Goal: Find specific page/section: Find specific page/section

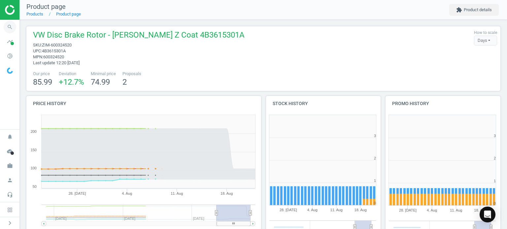
click at [12, 27] on icon "search" at bounding box center [10, 27] width 13 height 13
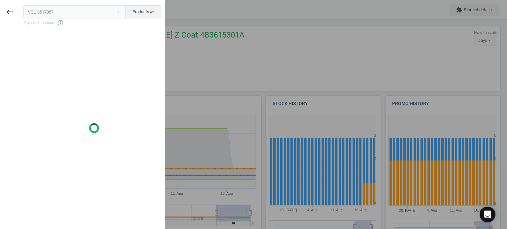
drag, startPoint x: 60, startPoint y: 12, endPoint x: -127, endPoint y: 11, distance: 186.7
click at [0, 11] on html "Group 2 Created with Sketch. ic/cloud_download/grey600 Created with Sketch. gra…" at bounding box center [253, 114] width 507 height 229
type input "VOL-3517857"
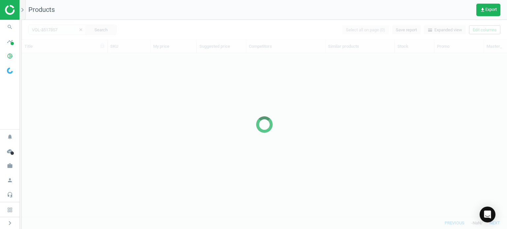
scroll to position [154, 480]
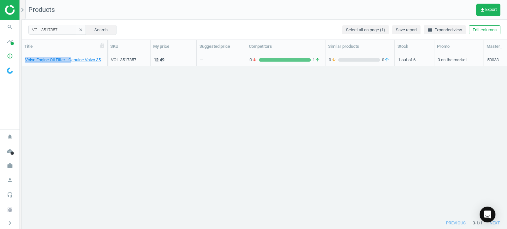
click at [73, 66] on div "Volvo Engine Oil Filter - Genuine Volvo 3517857 VOL-3517857 12.49 — 0 arrow_dow…" at bounding box center [264, 132] width 485 height 159
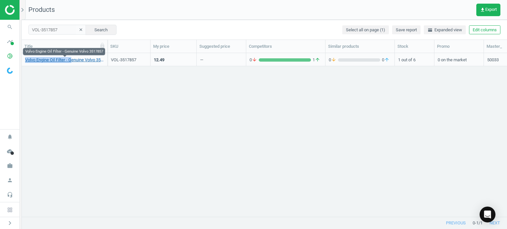
click at [75, 58] on link "Volvo Engine Oil Filter - Genuine Volvo 3517857" at bounding box center [64, 60] width 79 height 6
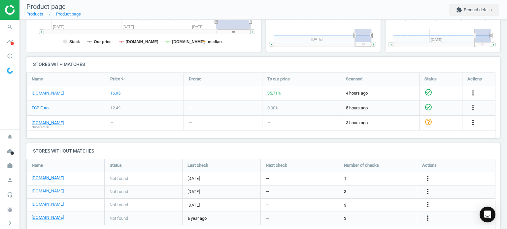
scroll to position [198, 0]
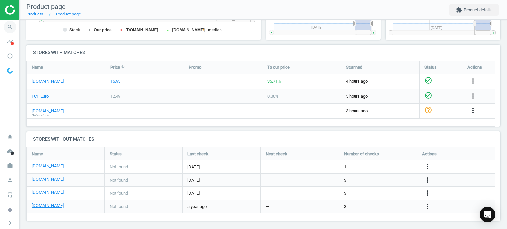
click at [11, 33] on span "search" at bounding box center [10, 27] width 20 height 15
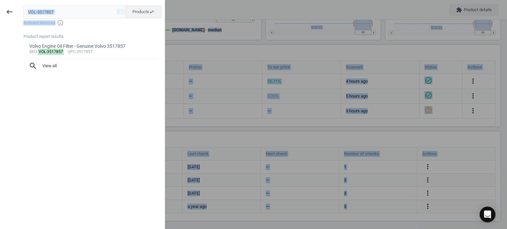
drag, startPoint x: 71, startPoint y: 18, endPoint x: -4, endPoint y: 16, distance: 74.9
click at [0, 16] on html "Group 2 Created with Sketch. ic/cloud_download/grey600 Created with Sketch. gra…" at bounding box center [253, 114] width 507 height 229
click at [57, 10] on input "VOL-3517857" at bounding box center [74, 11] width 103 height 13
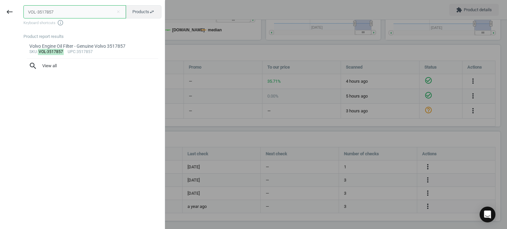
drag, startPoint x: -43, startPoint y: 12, endPoint x: -50, endPoint y: 11, distance: 7.3
click at [0, 11] on html "Group 2 Created with Sketch. ic/cloud_download/grey600 Created with Sketch. gra…" at bounding box center [253, 114] width 507 height 229
paste input "ZFS-0736300795"
type input "ZFS-0736300795"
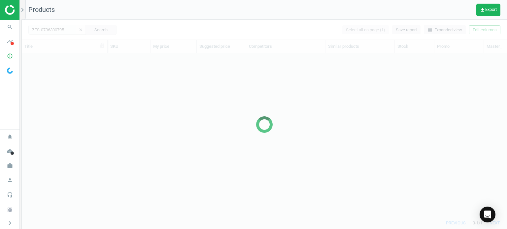
scroll to position [154, 480]
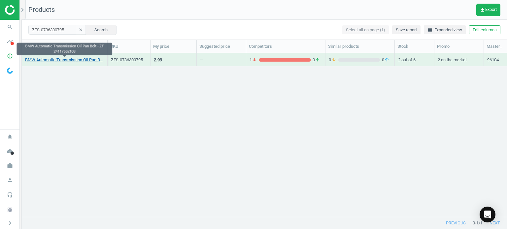
click at [95, 62] on link "BMW Automatic Transmission Oil Pan Bolt - ZF 24117552108" at bounding box center [64, 60] width 79 height 6
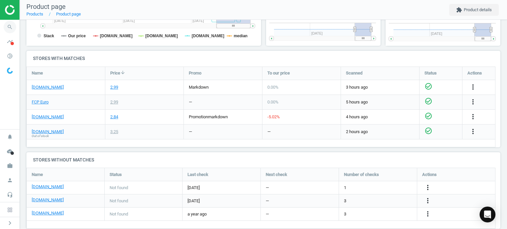
click at [11, 24] on icon "search" at bounding box center [10, 27] width 13 height 13
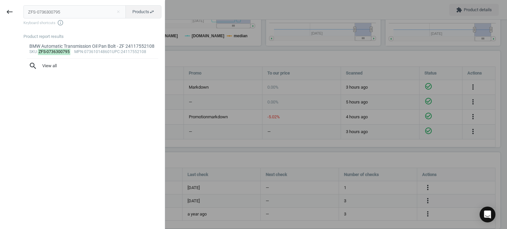
drag, startPoint x: 79, startPoint y: 10, endPoint x: -148, endPoint y: 11, distance: 227.9
click at [0, 11] on html "Group 2 Created with Sketch. ic/cloud_download/grey600 Created with Sketch. gra…" at bounding box center [253, 114] width 507 height 229
type input "MAN-HU7116Z"
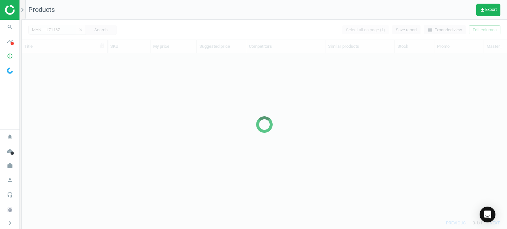
scroll to position [154, 480]
